Goal: Transaction & Acquisition: Book appointment/travel/reservation

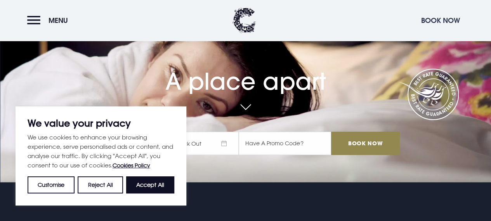
click at [433, 14] on button "Book Now" at bounding box center [441, 20] width 47 height 17
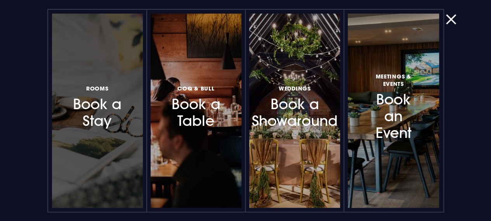
click at [114, 99] on h3 "Rooms Book a Stay" at bounding box center [97, 107] width 57 height 46
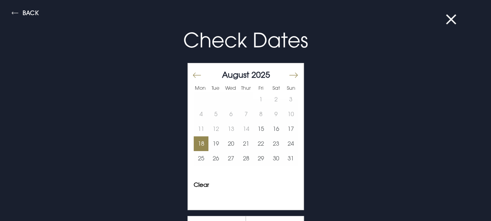
click at [195, 139] on button "18" at bounding box center [201, 143] width 15 height 15
click at [289, 73] on button "Move forward to switch to the next month." at bounding box center [293, 75] width 9 height 16
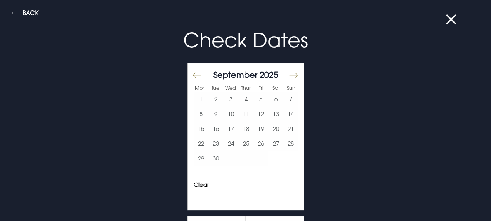
click at [289, 73] on button "Move forward to switch to the next month." at bounding box center [293, 75] width 9 height 16
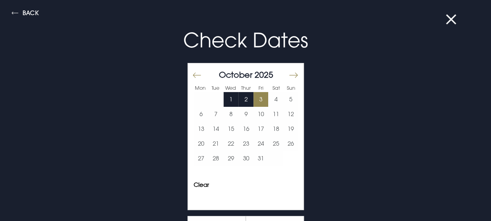
click at [254, 99] on button "3" at bounding box center [261, 99] width 15 height 15
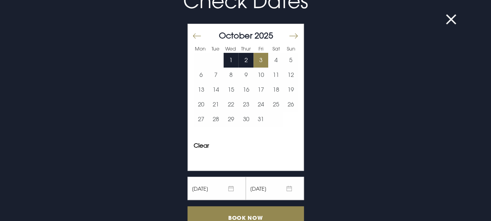
scroll to position [78, 0]
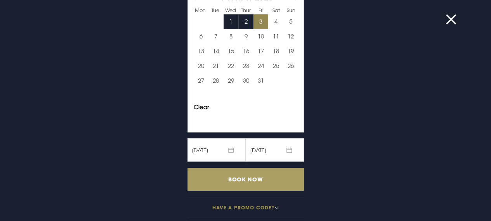
click at [261, 176] on input "Book Now" at bounding box center [246, 179] width 117 height 23
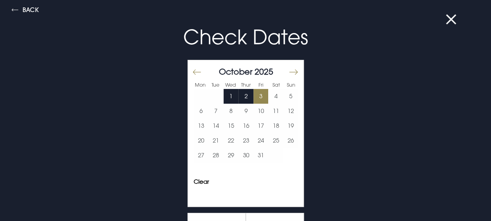
scroll to position [0, 0]
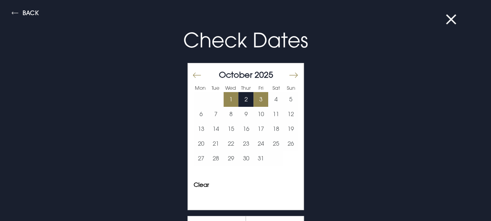
click at [224, 99] on button "1" at bounding box center [231, 99] width 15 height 15
click at [192, 72] on button "Move backward to switch to the previous month." at bounding box center [196, 75] width 9 height 16
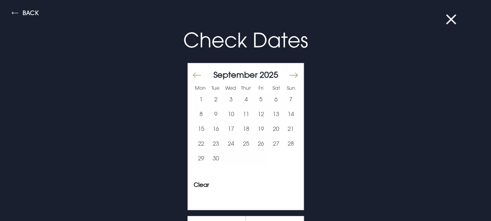
click at [192, 72] on button "Move backward to switch to the previous month." at bounding box center [196, 75] width 9 height 16
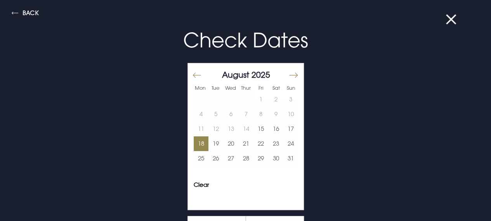
click at [197, 142] on button "18" at bounding box center [201, 143] width 15 height 15
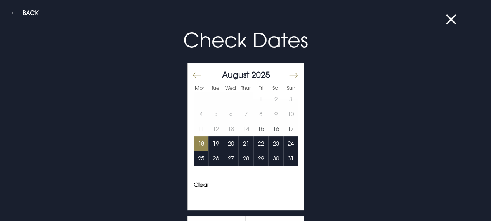
click at [289, 76] on button "Move forward to switch to the next month." at bounding box center [293, 75] width 9 height 16
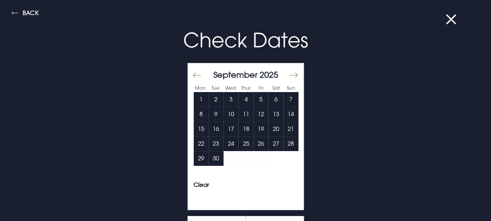
click at [289, 76] on button "Move forward to switch to the next month." at bounding box center [293, 75] width 9 height 16
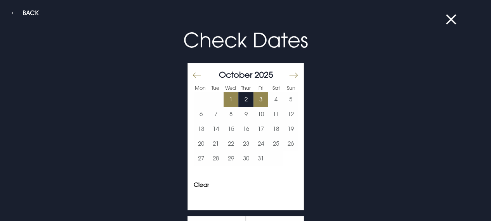
click at [224, 97] on button "1" at bounding box center [231, 99] width 15 height 15
click at [192, 74] on button "Move backward to switch to the previous month." at bounding box center [196, 75] width 9 height 16
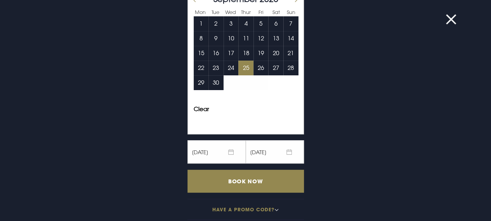
scroll to position [78, 0]
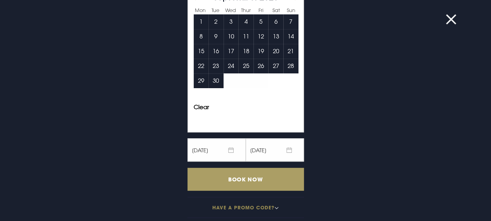
drag, startPoint x: 242, startPoint y: 174, endPoint x: 252, endPoint y: 174, distance: 10.1
click at [242, 174] on input "Book Now" at bounding box center [246, 179] width 117 height 23
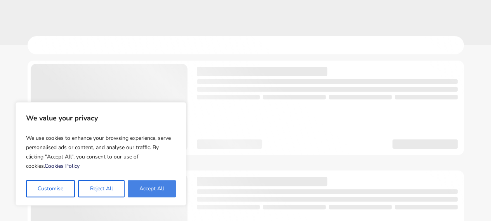
click at [161, 186] on button "Accept All" at bounding box center [152, 188] width 48 height 17
checkbox input "true"
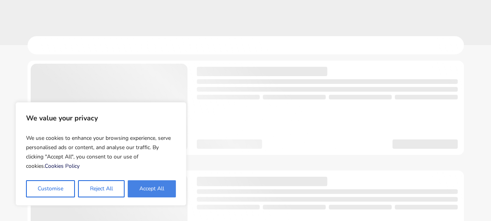
checkbox input "true"
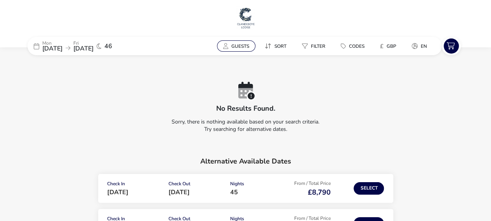
click at [238, 45] on span "Guests" at bounding box center [241, 46] width 18 height 6
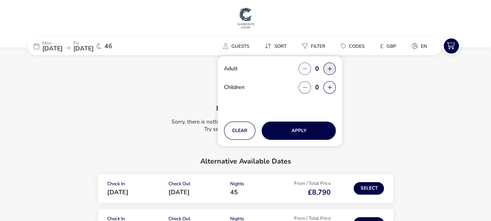
click at [327, 68] on button "button" at bounding box center [330, 69] width 12 height 12
type input "1"
click at [303, 130] on button "Apply" at bounding box center [299, 131] width 74 height 18
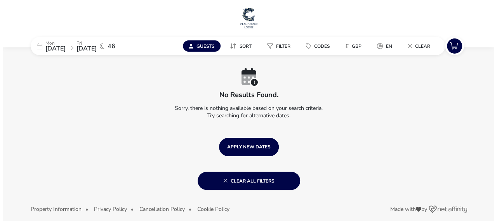
scroll to position [21, 0]
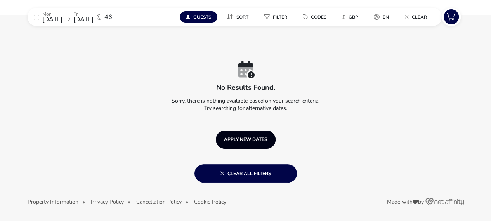
click at [257, 134] on button "APPLY NEW DATES" at bounding box center [246, 140] width 60 height 18
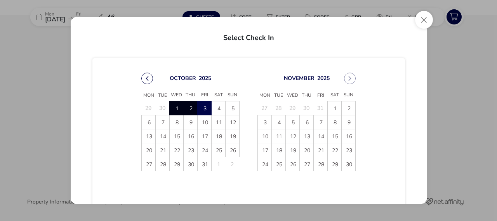
click at [146, 78] on button "Previous Month" at bounding box center [147, 79] width 12 height 12
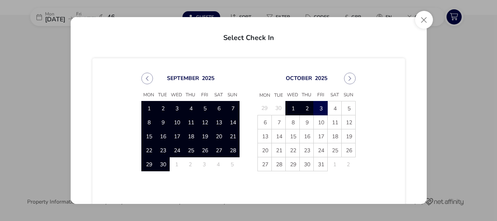
click at [146, 78] on button "Previous Month" at bounding box center [147, 79] width 12 height 12
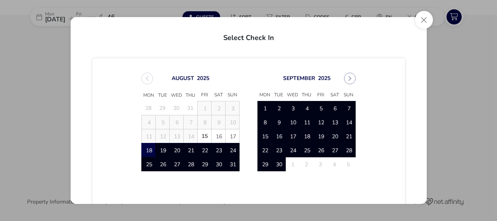
click at [148, 146] on span "18" at bounding box center [149, 150] width 14 height 14
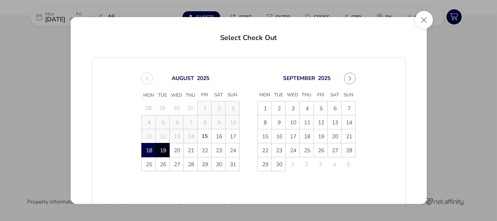
click at [162, 151] on span "19" at bounding box center [163, 150] width 14 height 14
click at [170, 151] on span "20" at bounding box center [177, 150] width 14 height 14
click at [151, 148] on span "18" at bounding box center [149, 150] width 14 height 14
click at [348, 80] on button "Next Month" at bounding box center [350, 79] width 12 height 12
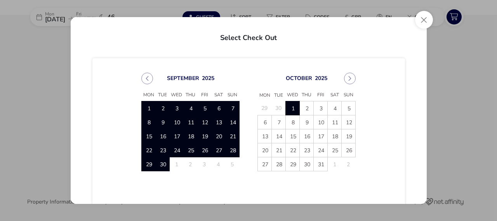
click at [289, 105] on span "1" at bounding box center [293, 108] width 14 height 14
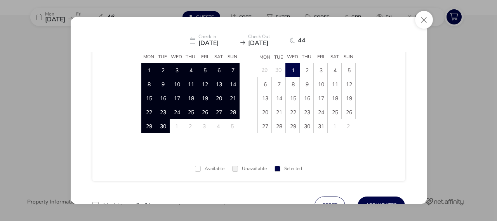
scroll to position [70, 0]
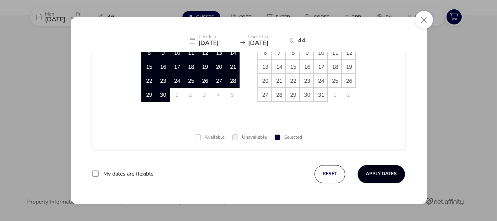
click at [368, 168] on button "Apply Dates" at bounding box center [381, 174] width 47 height 18
